Goal: Information Seeking & Learning: Understand process/instructions

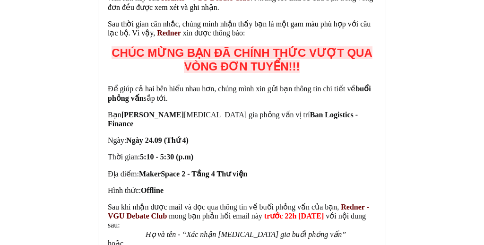
scroll to position [1877, 0]
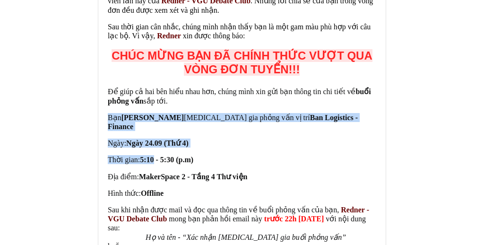
drag, startPoint x: 163, startPoint y: 45, endPoint x: 155, endPoint y: 91, distance: 45.9
click at [155, 91] on div "Để giúp cả hai bên hiểu nhau hơn, chúng mình xin gửi bạn thông tin chi tiết về …" at bounding box center [242, 159] width 268 height 145
click at [155, 155] on b "5:10 - 5:30 (p.m)" at bounding box center [166, 159] width 53 height 8
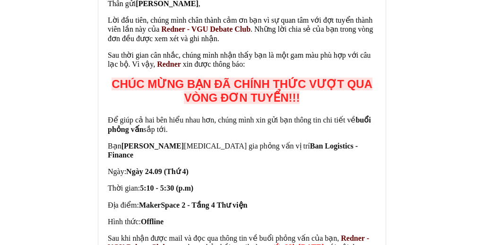
scroll to position [1848, 0]
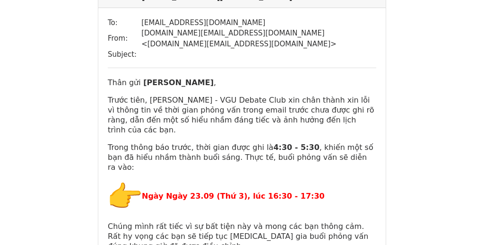
scroll to position [112, 0]
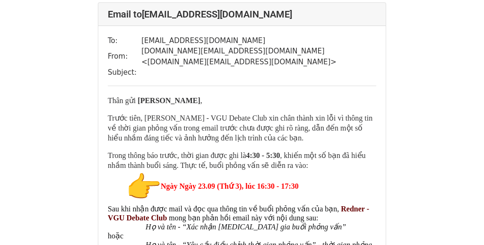
scroll to position [108, 0]
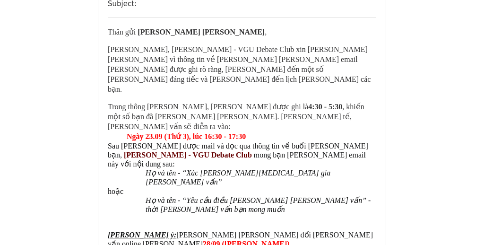
scroll to position [158, 0]
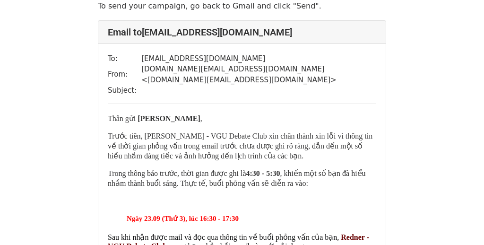
scroll to position [75, 0]
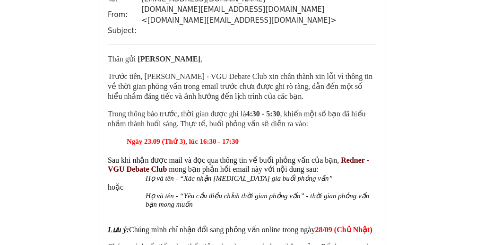
scroll to position [137, 0]
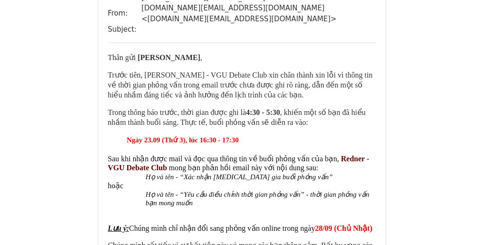
click at [200, 53] on b "[PERSON_NAME]" at bounding box center [168, 57] width 62 height 8
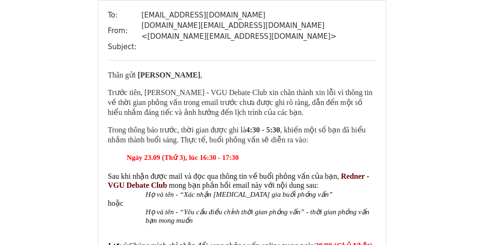
scroll to position [116, 0]
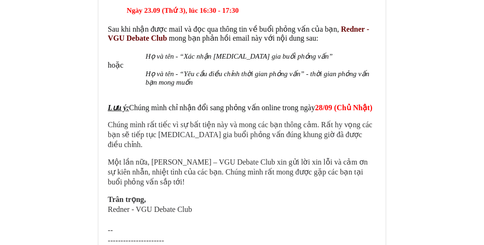
scroll to position [271, 0]
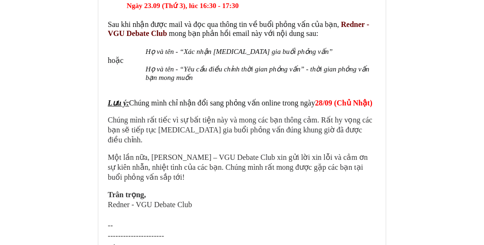
click at [290, 99] on font "Chúng mình chỉ nhận đổi sang phỏng vấn online trong ngày" at bounding box center [222, 103] width 186 height 8
click at [370, 99] on p "Lưu ý: Chúng mình chỉ nhận đổi sang phỏng vấn online trong ngày 28/09 (Chủ Nhật)" at bounding box center [242, 102] width 268 height 9
click at [363, 99] on font "28/09 (Chủ Nhật)" at bounding box center [343, 103] width 57 height 8
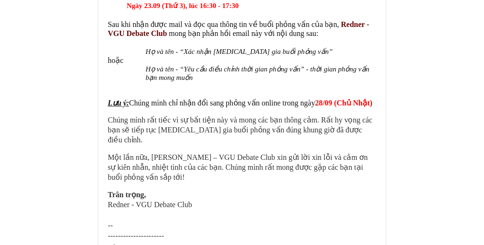
click at [363, 99] on font "28/09 (Chủ Nhật)" at bounding box center [343, 103] width 57 height 8
click at [315, 83] on p at bounding box center [242, 86] width 268 height 9
click at [331, 153] on font "Một lần nữa, Redner – VGU Debate Club xin gửi lời xin lỗi và cảm ơn sự kiên nhẫ…" at bounding box center [238, 167] width 260 height 28
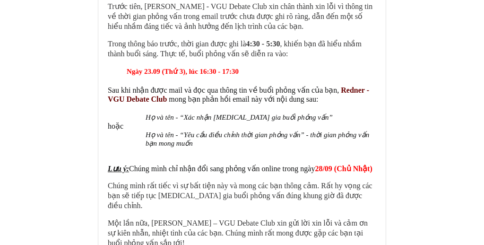
scroll to position [193, 0]
